Goal: Task Accomplishment & Management: Use online tool/utility

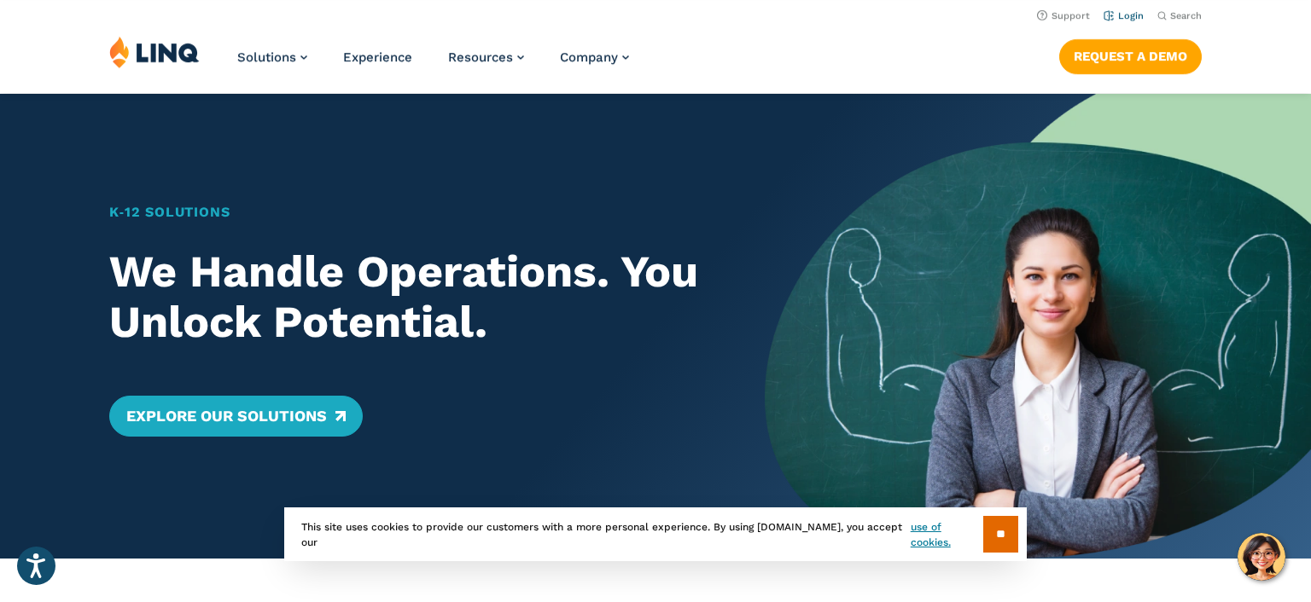
click at [1137, 19] on link "Login" at bounding box center [1123, 15] width 40 height 11
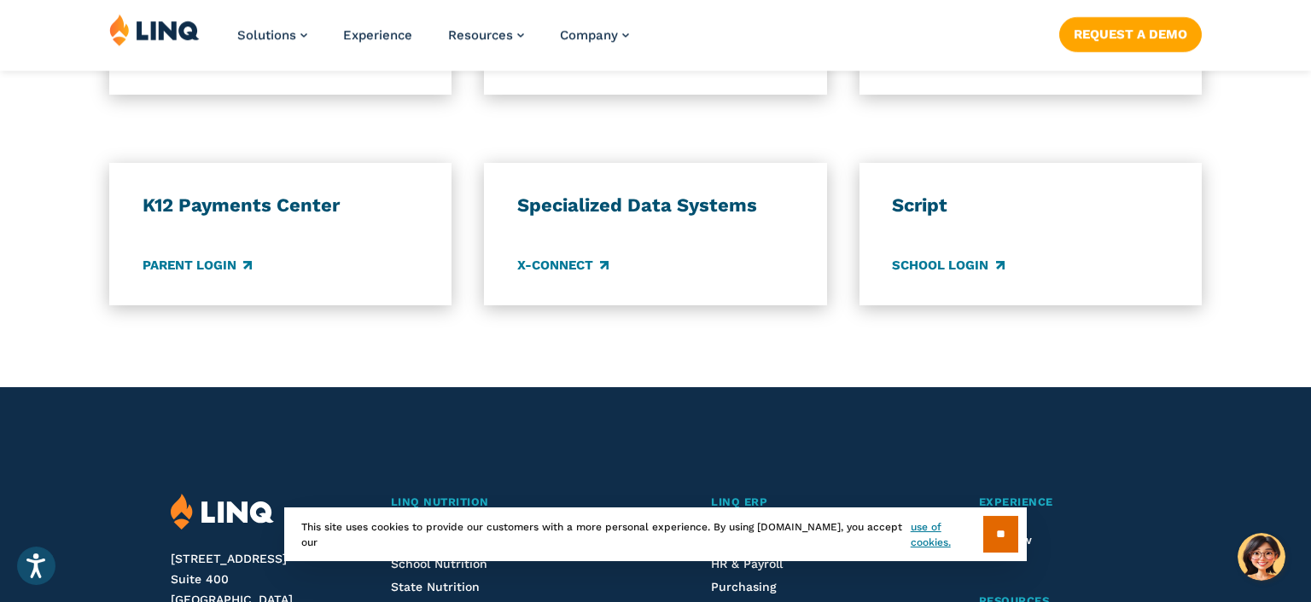
scroll to position [774, 0]
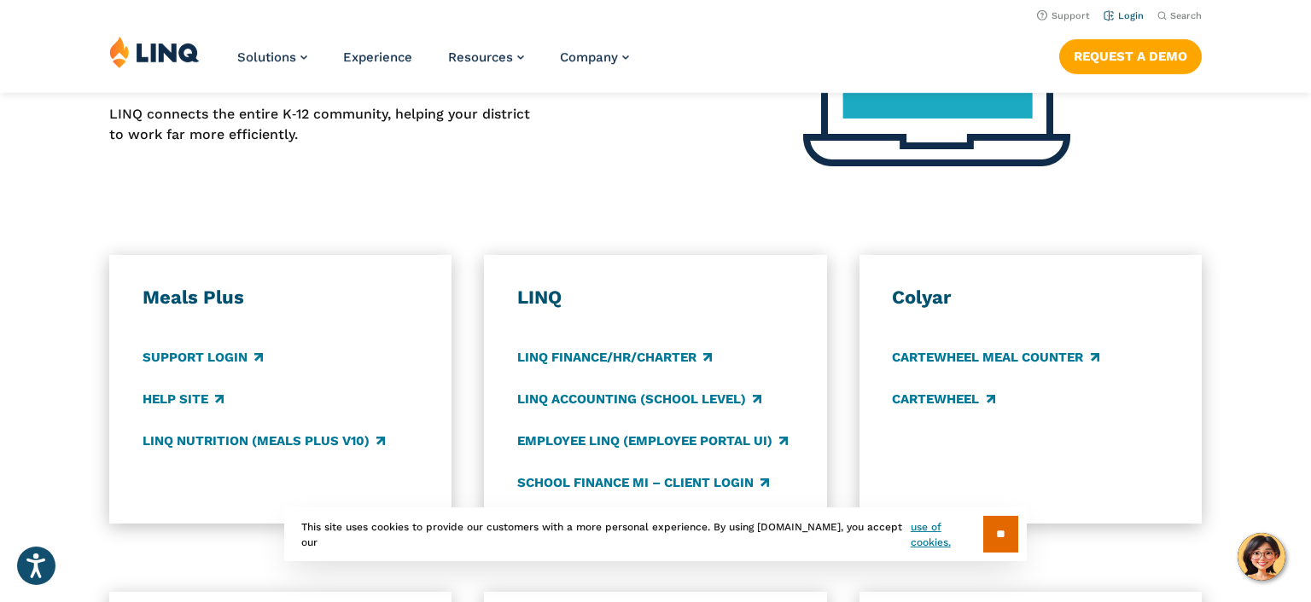
click at [1123, 19] on link "Login" at bounding box center [1123, 15] width 40 height 11
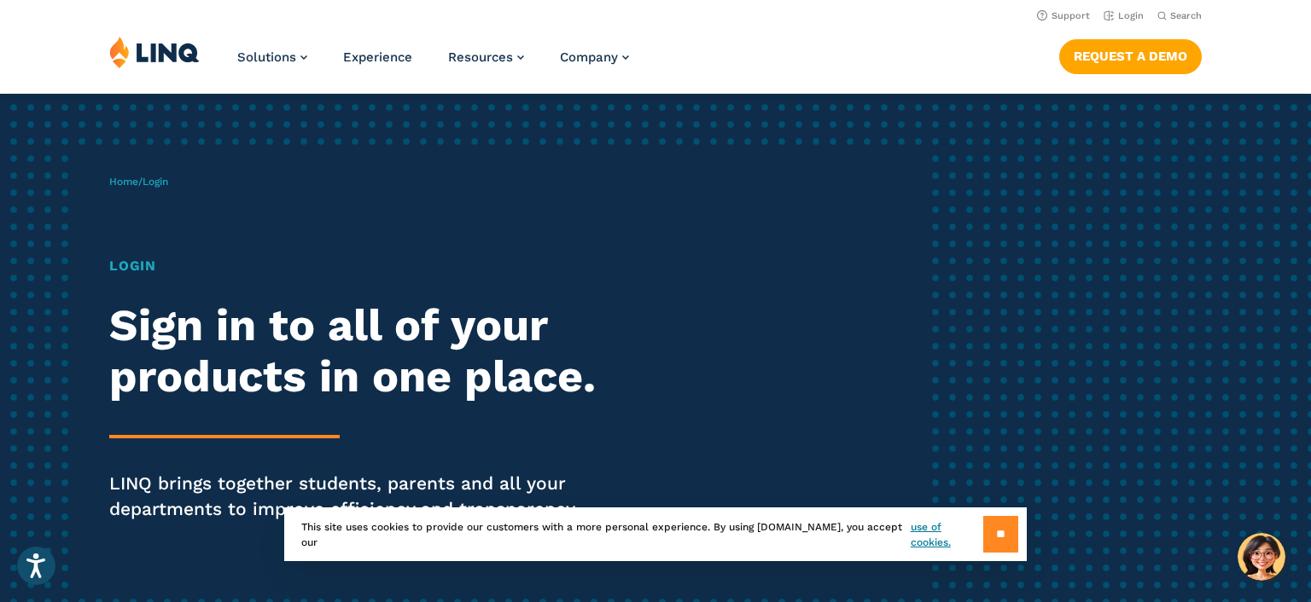
click at [1012, 529] on input "**" at bounding box center [1000, 534] width 35 height 37
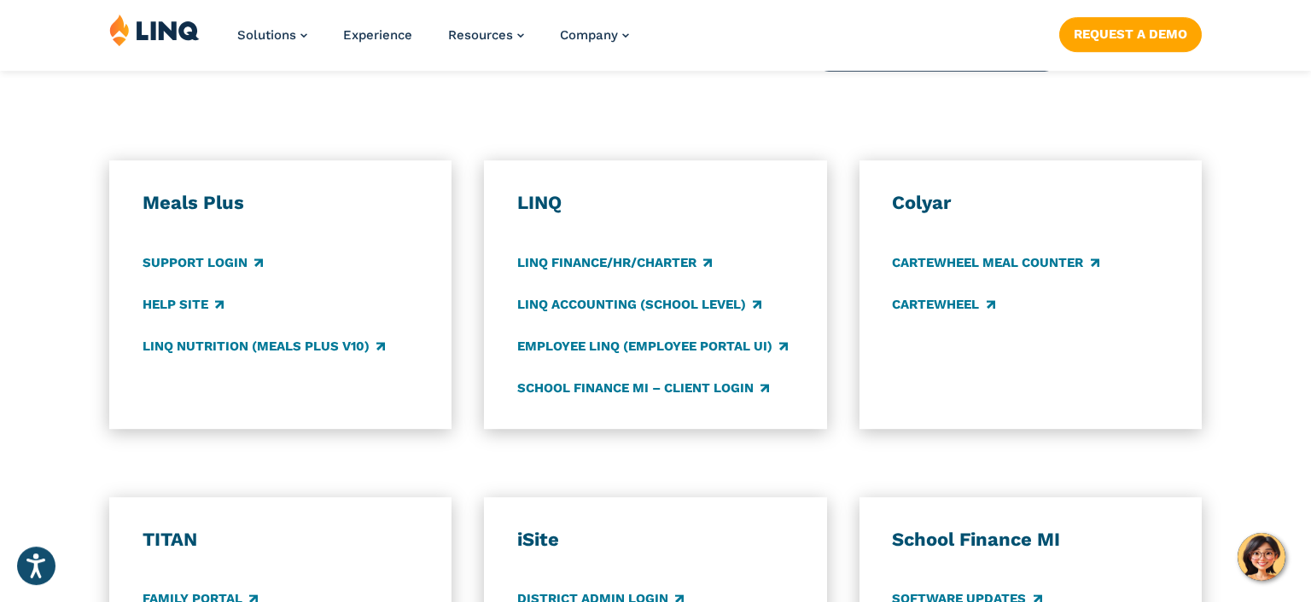
scroll to position [869, 0]
click at [339, 351] on link "LINQ Nutrition (Meals Plus v10)" at bounding box center [263, 346] width 242 height 19
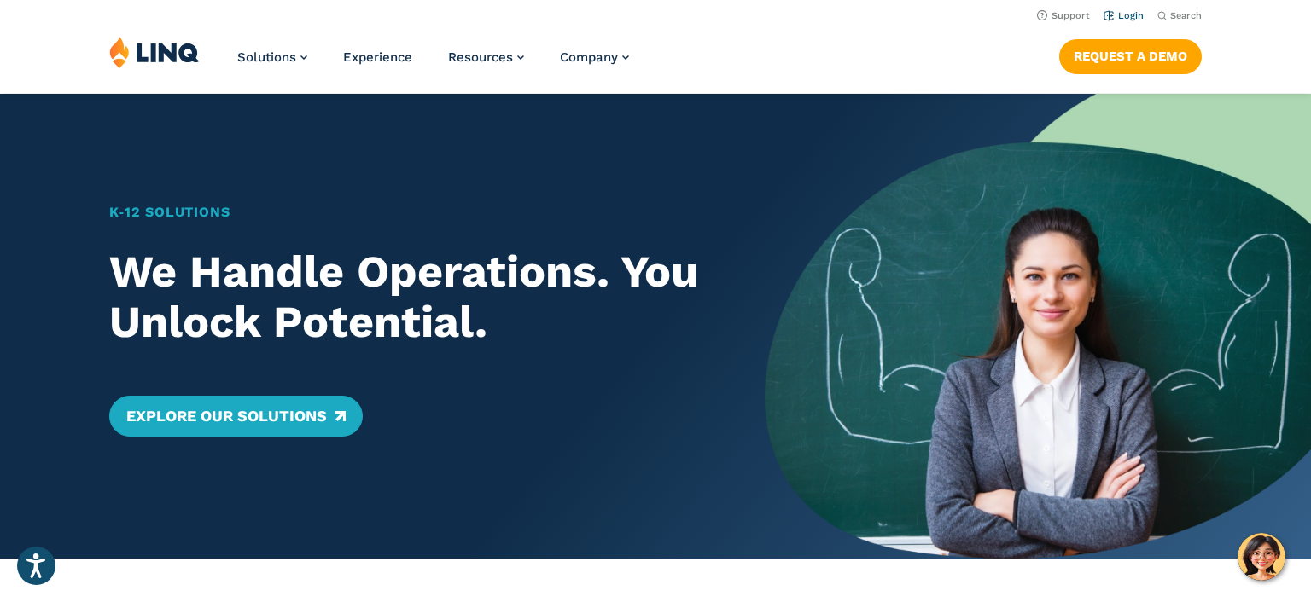
click at [1116, 13] on link "Login" at bounding box center [1123, 15] width 40 height 11
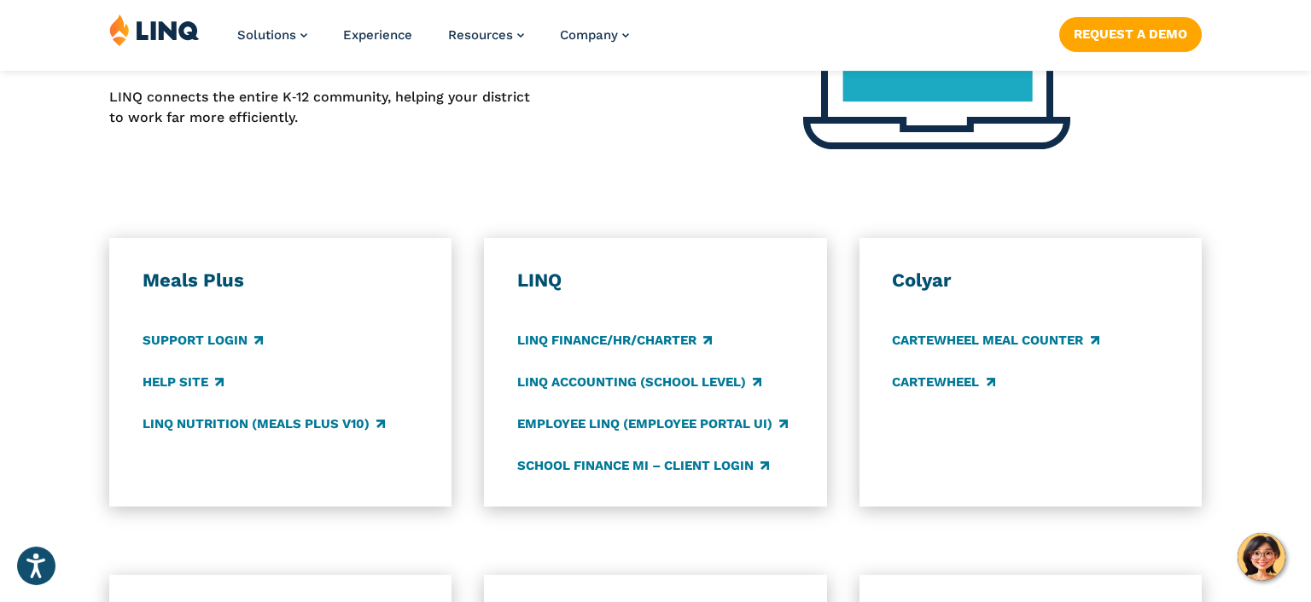
scroll to position [795, 0]
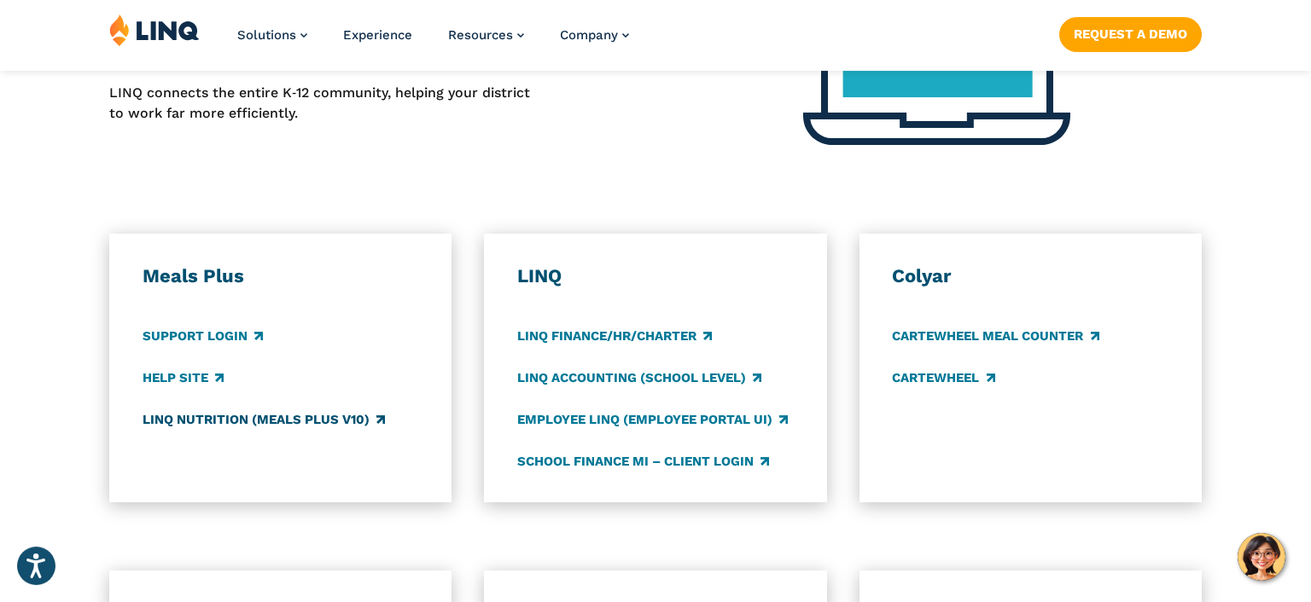
click at [257, 418] on link "LINQ Nutrition (Meals Plus v10)" at bounding box center [263, 419] width 242 height 19
